Goal: Task Accomplishment & Management: Manage account settings

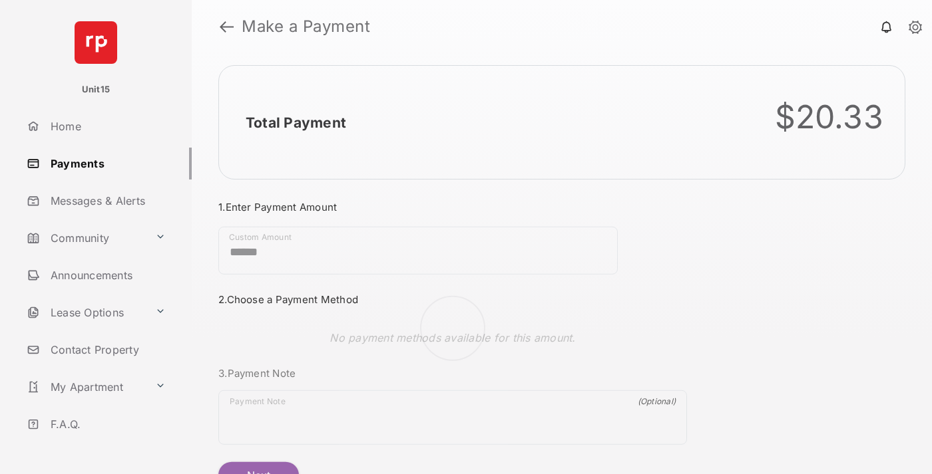
scroll to position [72, 0]
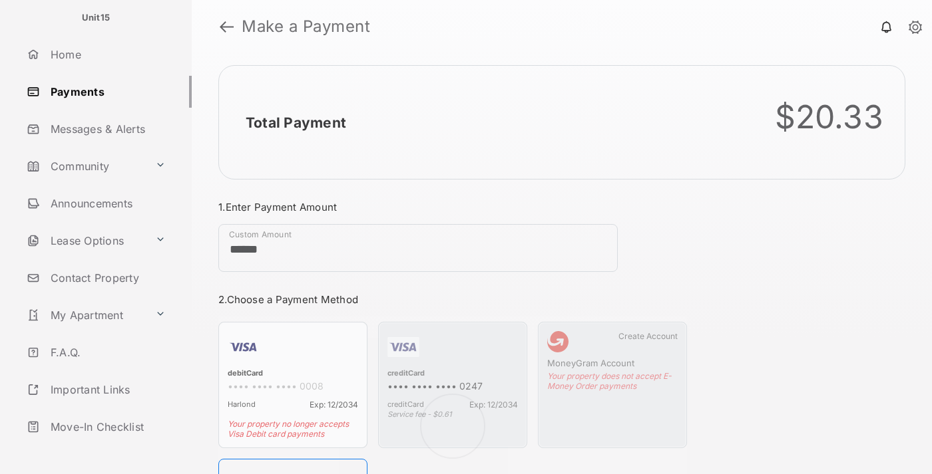
click at [104, 448] on link "Logout" at bounding box center [106, 464] width 170 height 32
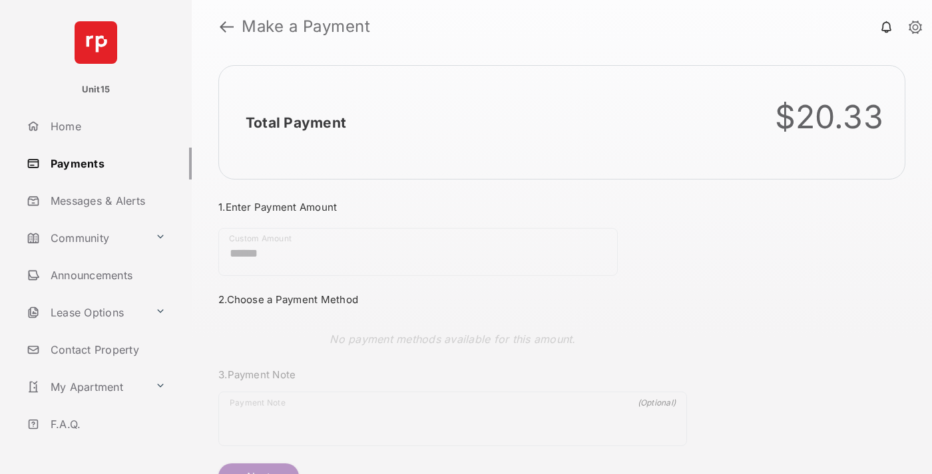
scroll to position [72, 0]
